Goal: Task Accomplishment & Management: Complete application form

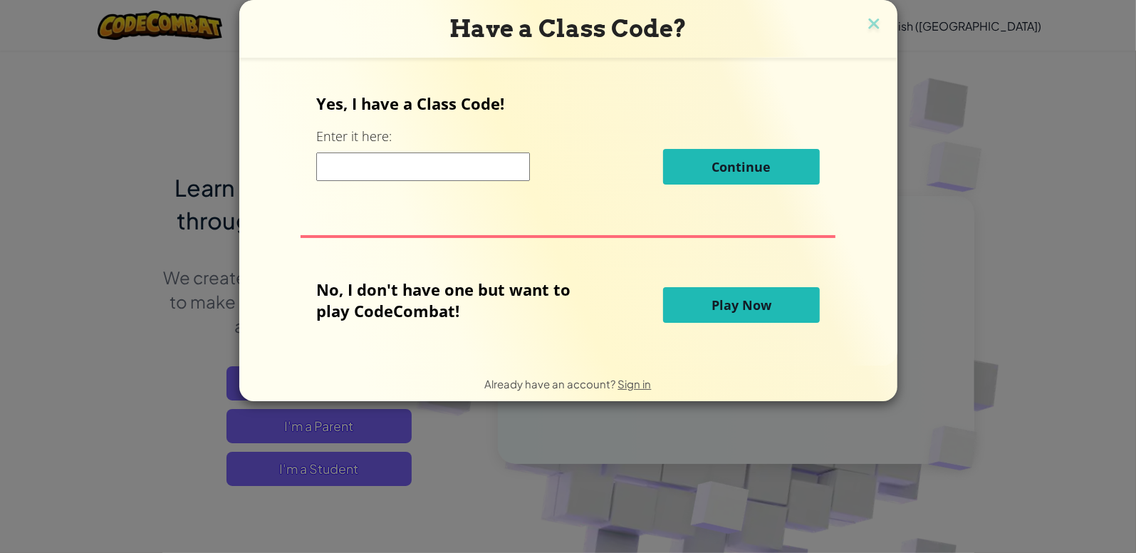
click at [434, 167] on input at bounding box center [423, 166] width 214 height 28
click at [422, 160] on input at bounding box center [423, 166] width 214 height 28
type input "PinkSickSmall"
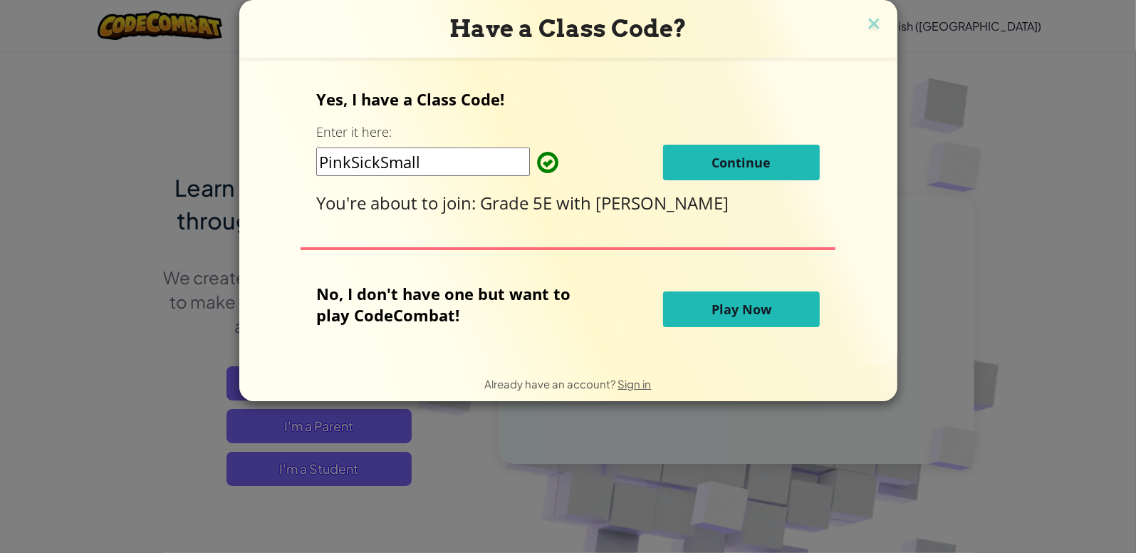
click at [705, 169] on button "Continue" at bounding box center [741, 163] width 157 height 36
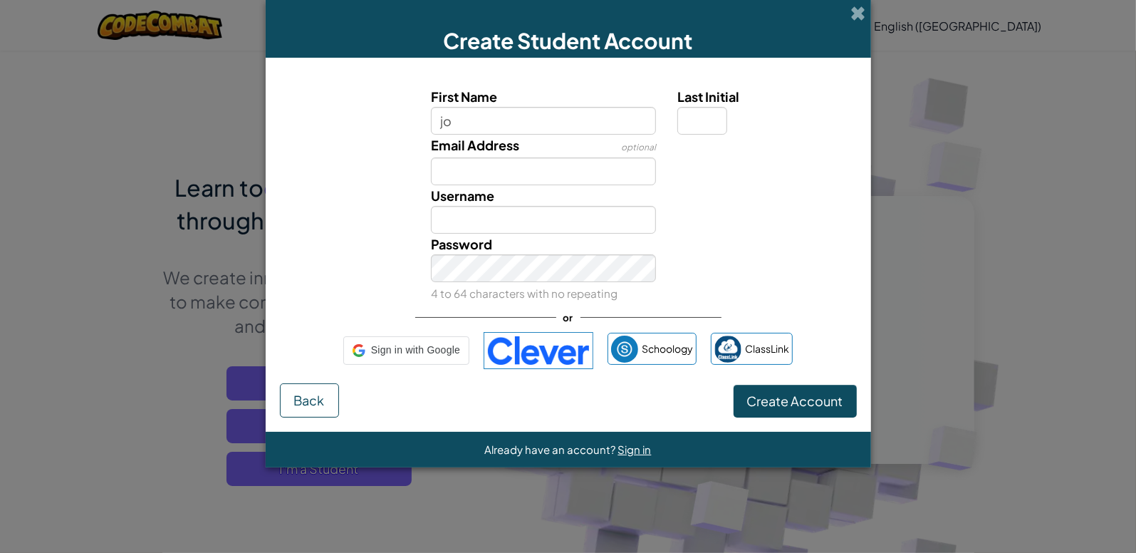
type input "j"
type input "[PERSON_NAME]"
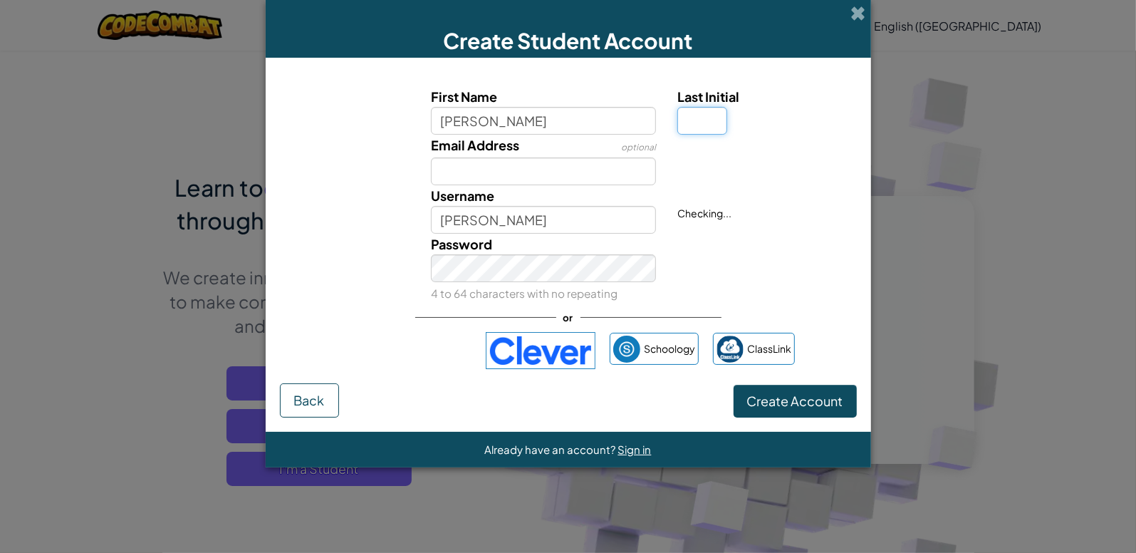
click at [703, 123] on input "Last Initial" at bounding box center [703, 121] width 50 height 28
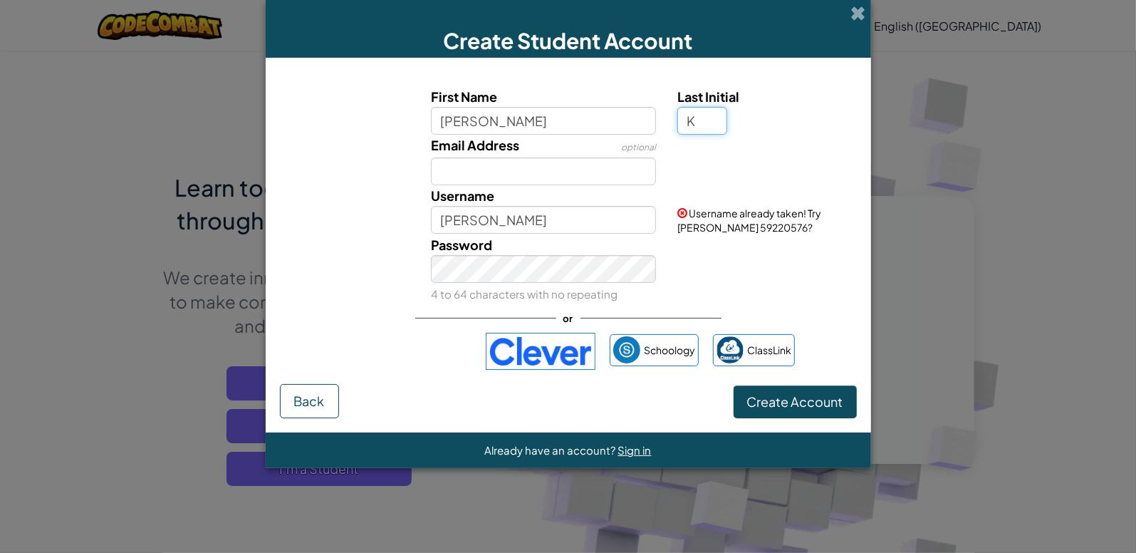
type input "K"
type input "[PERSON_NAME]"
click at [773, 247] on div "Password 4 to 64 characters with no repeating" at bounding box center [568, 269] width 591 height 70
click at [702, 109] on input "K" at bounding box center [703, 121] width 50 height 28
type input "k"
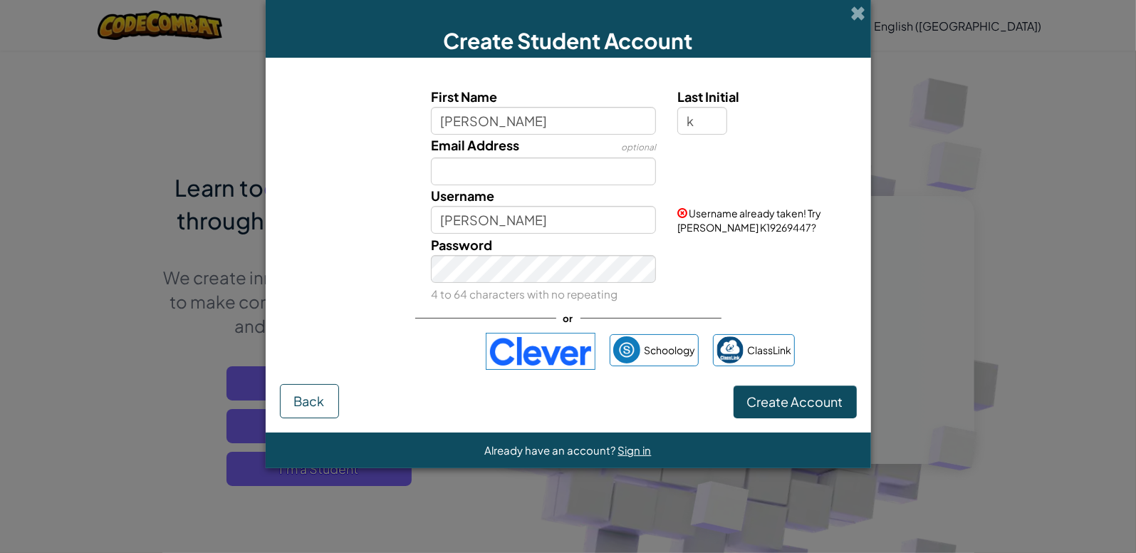
click at [668, 207] on div "Username already taken! Try [PERSON_NAME] K19269447?" at bounding box center [765, 209] width 197 height 49
click at [580, 239] on div "Password 4 to 64 characters with no repeating" at bounding box center [543, 269] width 247 height 70
click at [577, 226] on input "[PERSON_NAME]" at bounding box center [543, 220] width 225 height 28
click at [734, 385] on button "Create Account" at bounding box center [795, 401] width 123 height 33
click at [814, 390] on button "Create Account" at bounding box center [795, 401] width 123 height 33
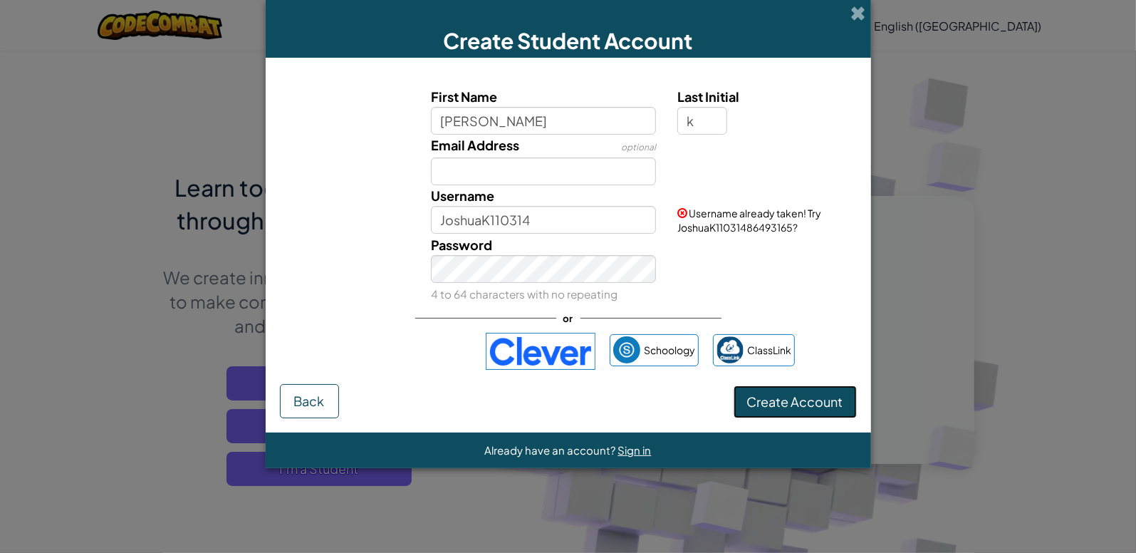
click at [810, 408] on button "Create Account" at bounding box center [795, 401] width 123 height 33
click at [810, 404] on button "Create Account" at bounding box center [795, 401] width 123 height 33
click at [545, 224] on input "JoshuaK110314" at bounding box center [543, 220] width 225 height 28
type input "JoshuaK140311"
click at [734, 385] on button "Create Account" at bounding box center [795, 401] width 123 height 33
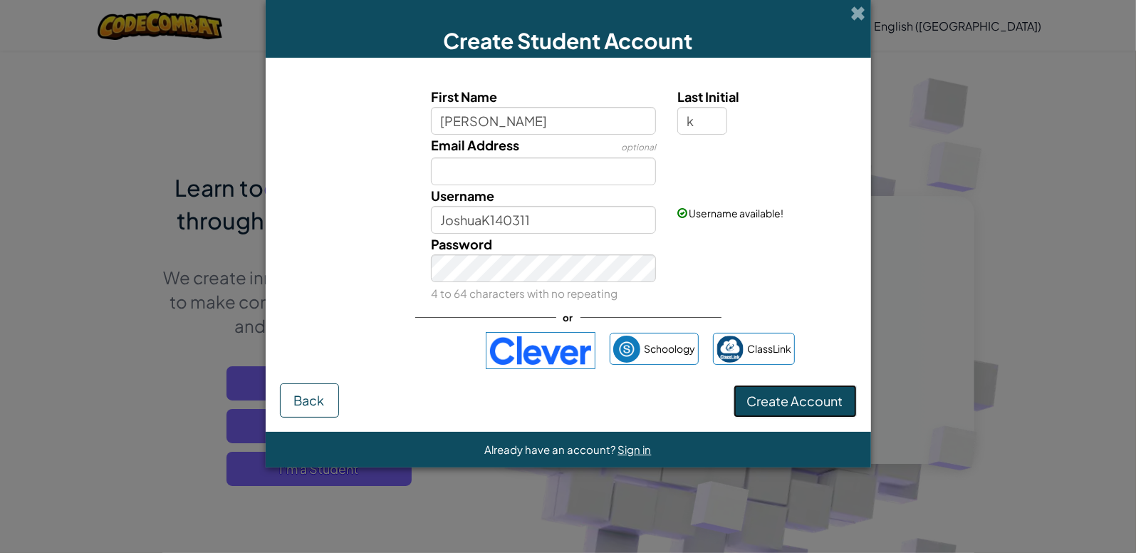
click at [776, 395] on button "Create Account" at bounding box center [795, 401] width 123 height 33
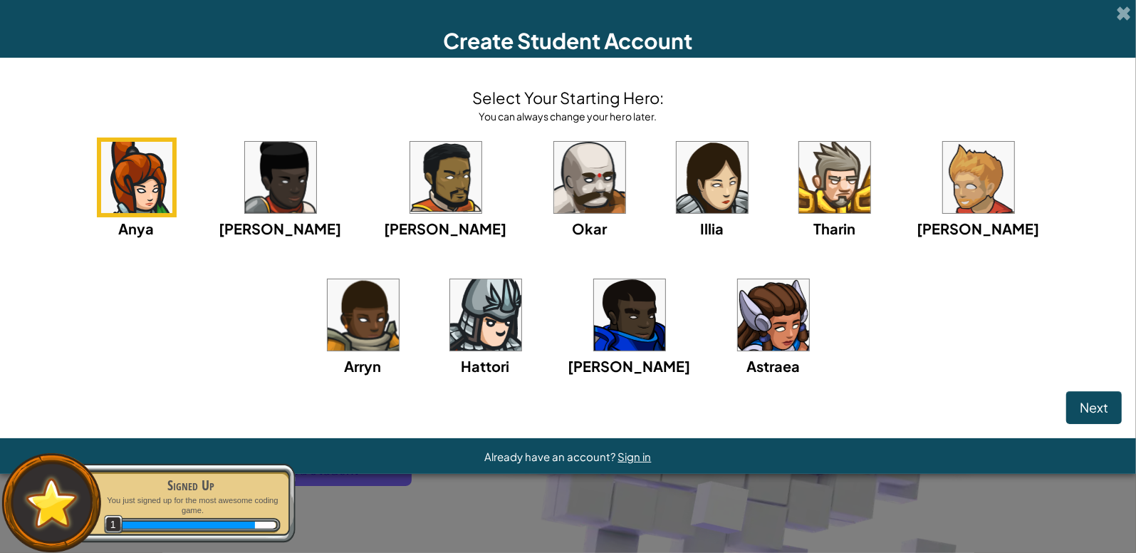
click at [522, 279] on img at bounding box center [485, 314] width 71 height 71
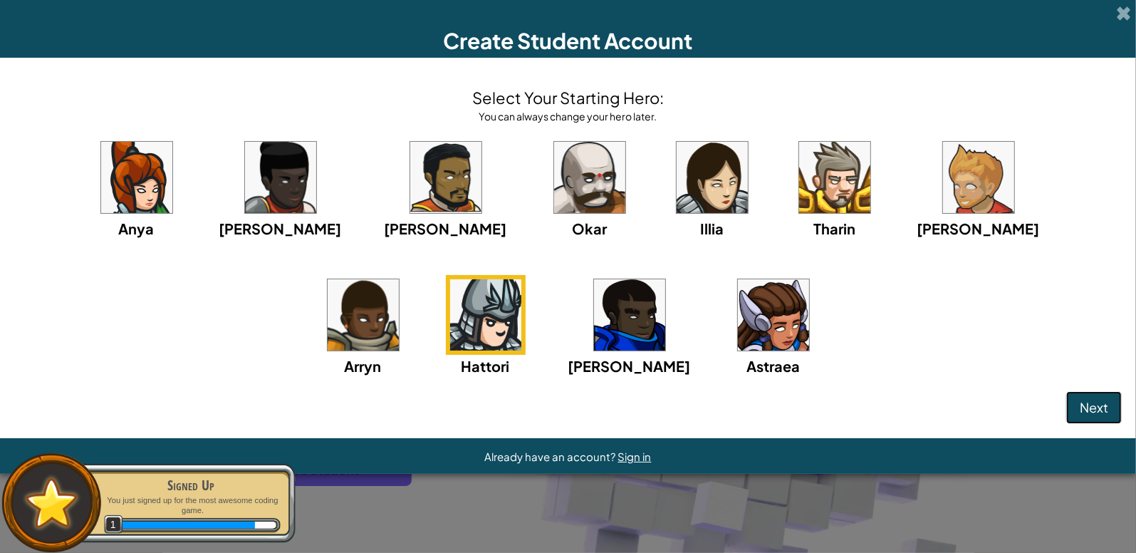
click at [1095, 409] on span "Next" at bounding box center [1094, 407] width 28 height 16
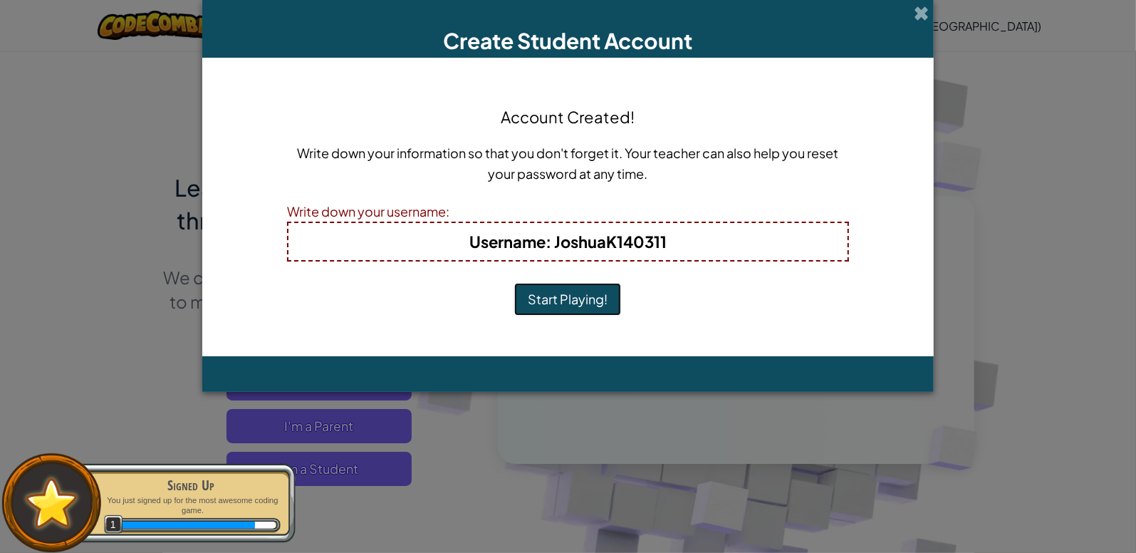
click at [577, 299] on button "Start Playing!" at bounding box center [567, 299] width 107 height 33
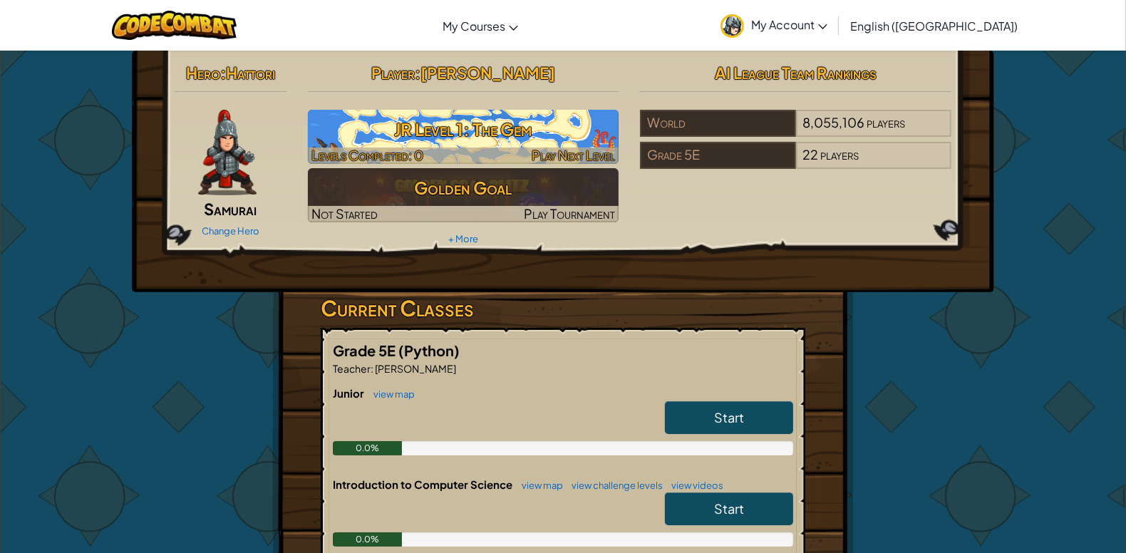
click at [443, 148] on div at bounding box center [463, 155] width 311 height 16
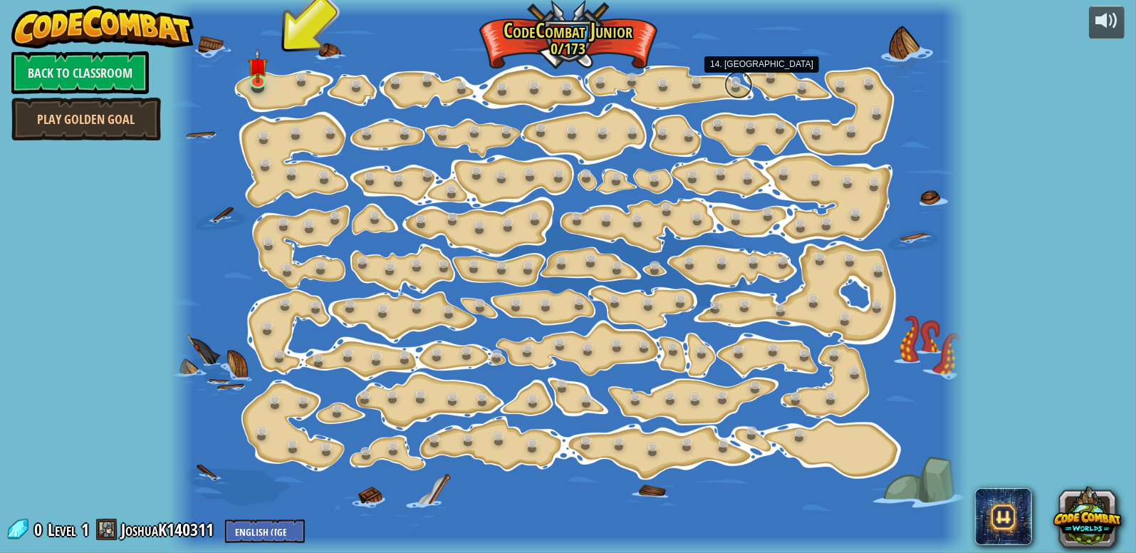
click at [730, 86] on link at bounding box center [739, 85] width 28 height 28
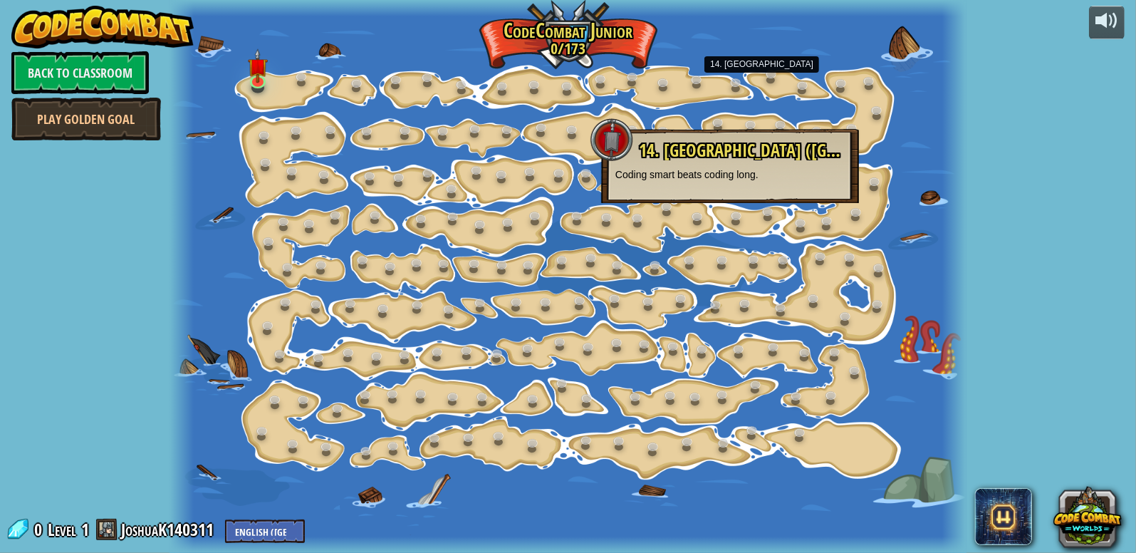
click at [712, 187] on div "14. Long Hall (Locked) Coding smart beats coding long." at bounding box center [730, 166] width 258 height 74
click at [625, 260] on div "15. Step Change (Locked) Change step arguments. 11. Go Smart (Locked) Now we're…" at bounding box center [568, 276] width 797 height 553
drag, startPoint x: 1051, startPoint y: 278, endPoint x: 1027, endPoint y: 183, distance: 97.6
click at [1048, 265] on div "powered by Back to Classroom Play Golden Goal 15. Step Change (Locked) Change s…" at bounding box center [568, 276] width 1136 height 553
click at [955, 122] on div "powered by Back to Classroom Play Golden Goal 15. Step Change (Locked) Change s…" at bounding box center [568, 276] width 1136 height 553
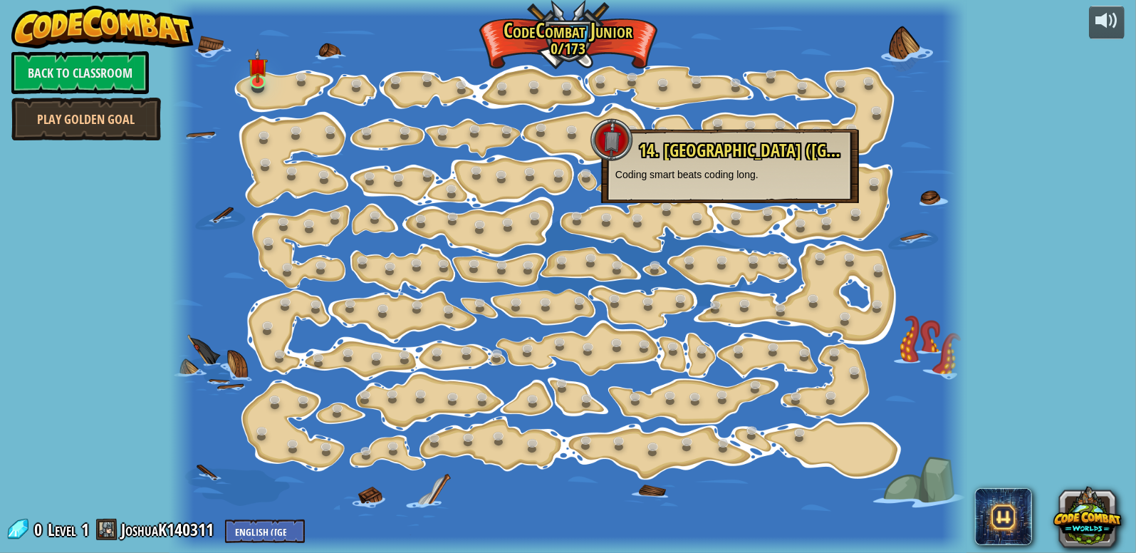
click at [180, 181] on div at bounding box center [182, 276] width 24 height 553
drag, startPoint x: 172, startPoint y: 231, endPoint x: 186, endPoint y: 237, distance: 15.0
click at [172, 232] on div at bounding box center [182, 276] width 24 height 553
click at [209, 243] on div at bounding box center [568, 276] width 797 height 553
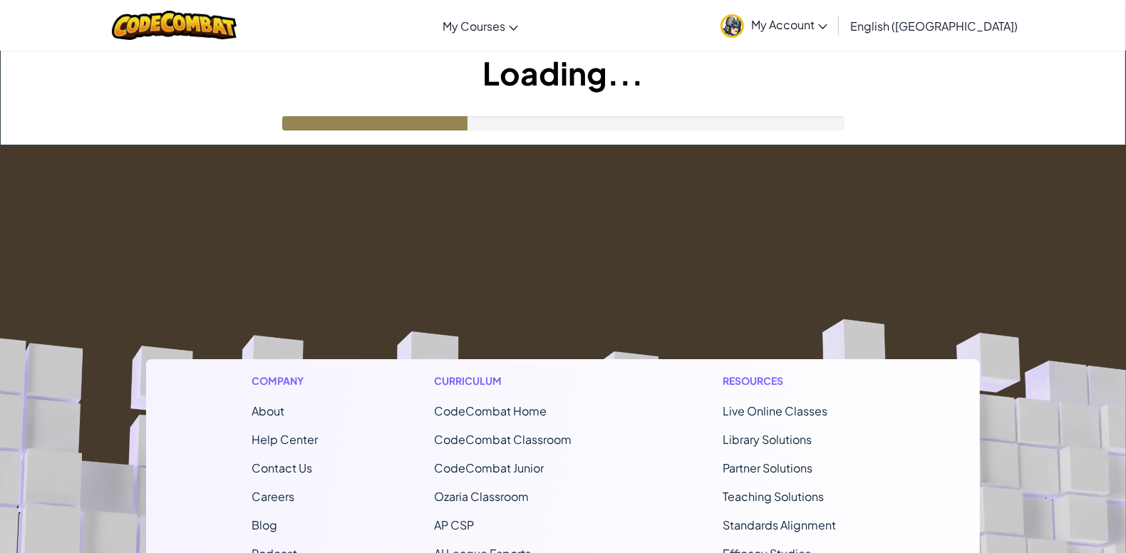
click at [827, 21] on span "My Account" at bounding box center [789, 24] width 76 height 15
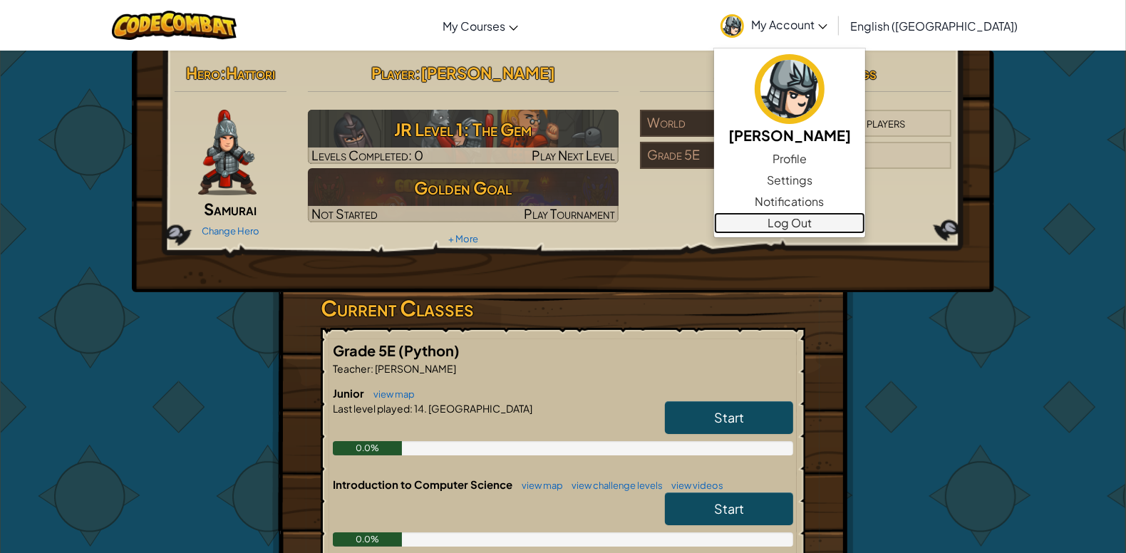
click at [865, 222] on link "Log Out" at bounding box center [789, 222] width 151 height 21
